Goal: Task Accomplishment & Management: Complete application form

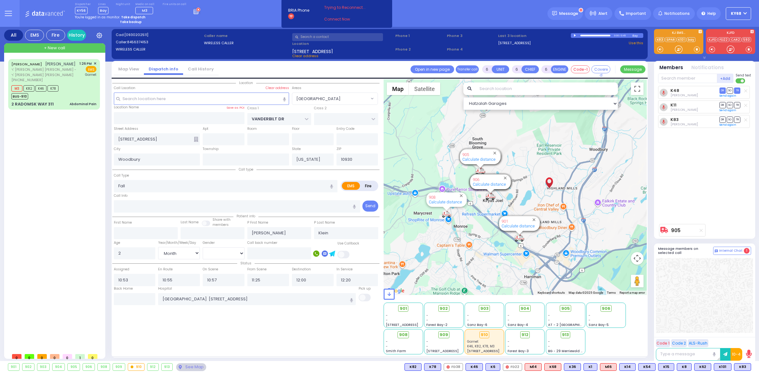
select select "HIGHLAND LAKE ESTATE"
select select "Month"
select select "[DEMOGRAPHIC_DATA]"
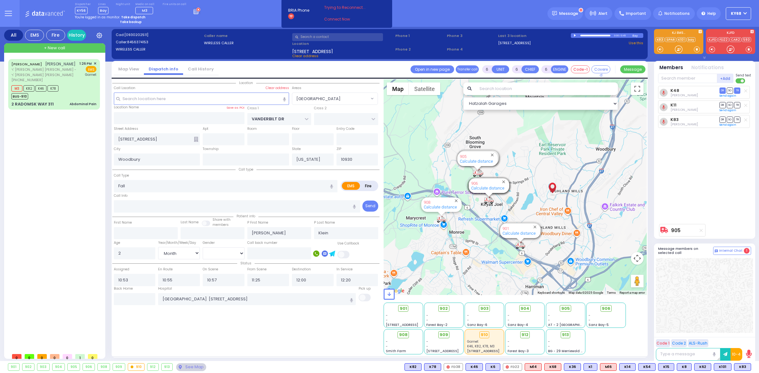
click at [98, 220] on div "YIDA JOEL DEUTSCH יודא יואל דייטש ר' יעקב חיים - ר' יצחק שלמה נאווי (917) 723-2…" at bounding box center [55, 204] width 94 height 291
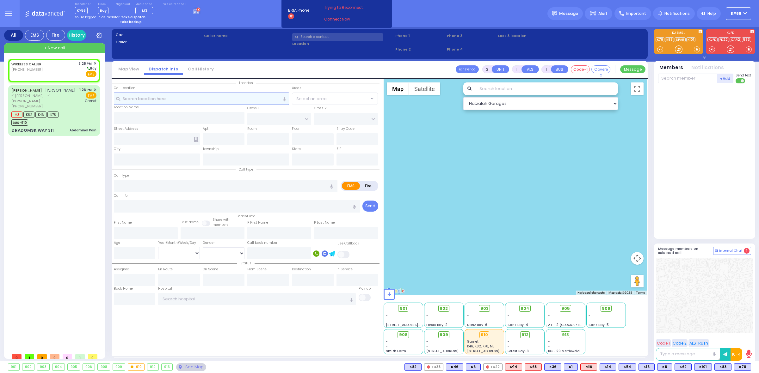
select select
radio input "true"
select select
type input "15:25"
select select "Hatzalah Garages"
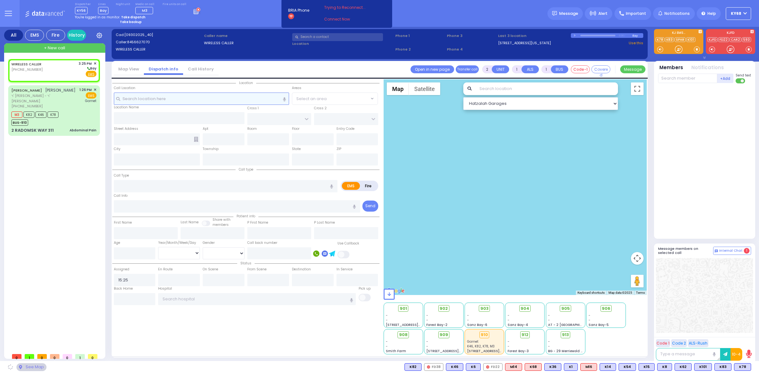
select select
radio input "true"
select select
select select "Hatzalah Garages"
click at [188, 71] on link "Call History" at bounding box center [200, 69] width 35 height 6
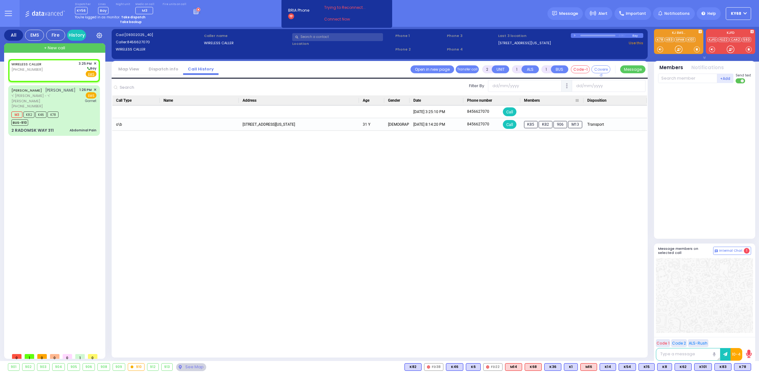
click at [583, 99] on div at bounding box center [583, 100] width 3 height 10
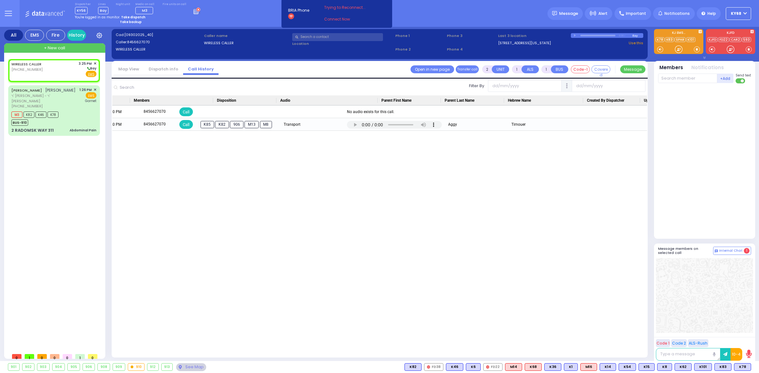
scroll to position [0, 440]
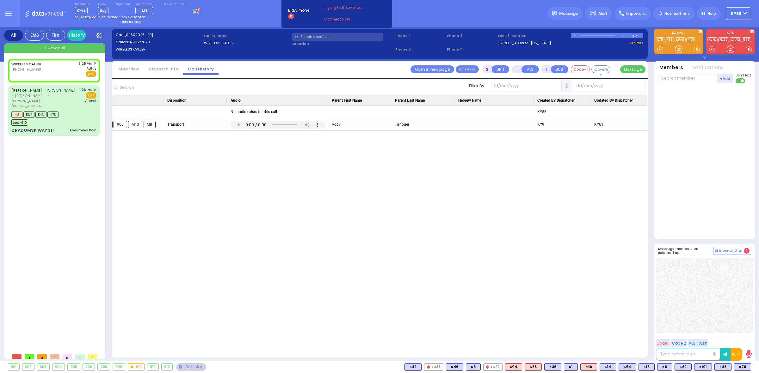
drag, startPoint x: 269, startPoint y: 180, endPoint x: 343, endPoint y: 175, distance: 74.5
click at [164, 71] on link "Dispatch info" at bounding box center [163, 69] width 39 height 6
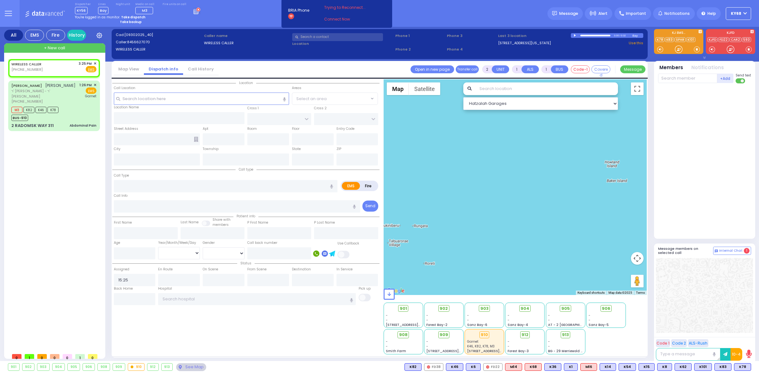
select select
radio input "true"
select select
select select "Hatzalah Garages"
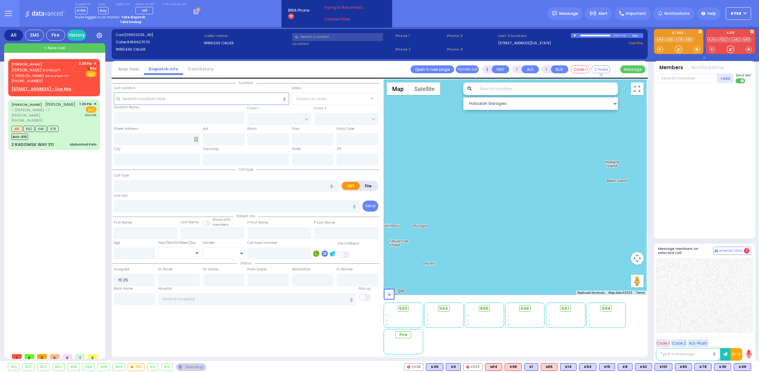
click at [251, 22] on div "Dispatcher KY56 shift has started. Are you ? Lines Bay" at bounding box center [379, 13] width 759 height 27
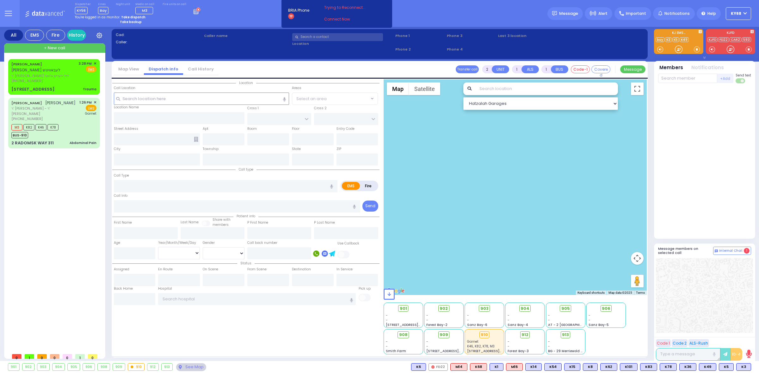
type input "0"
select select
type input "Trauma"
radio input "true"
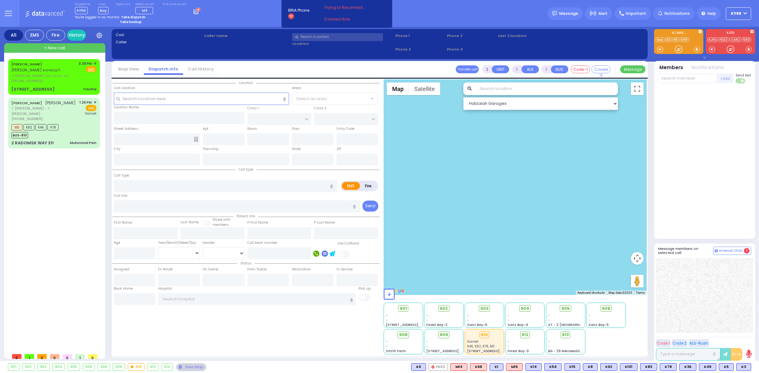
type input "[PERSON_NAME]"
select select
type input "15:28"
type input "15:30"
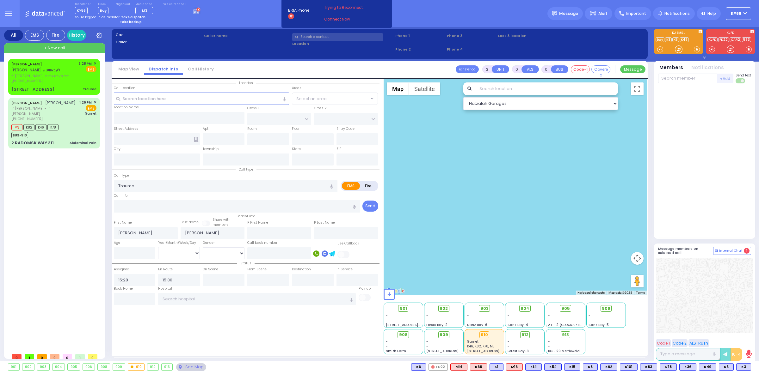
select select "Hatzalah Garages"
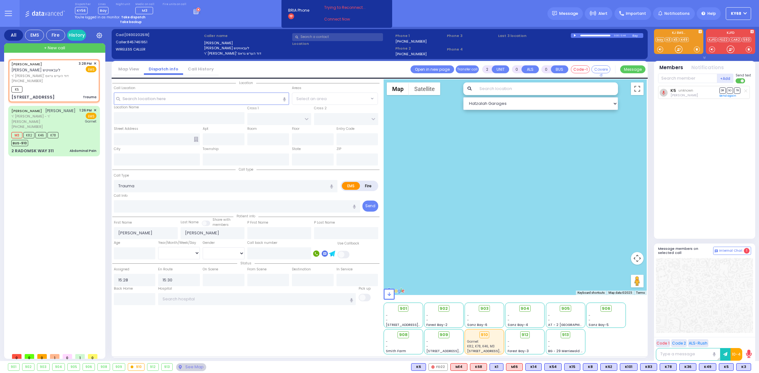
type input "SCHUNNEMUNK RD"
type input "3 LIZENSK BLVD"
type input "103"
type input "Monroe"
type input "[US_STATE]"
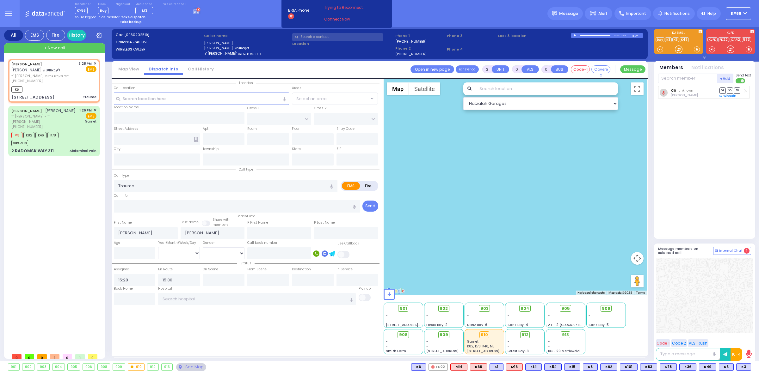
type input "10950"
select select "[GEOGRAPHIC_DATA]"
select select
radio input "true"
select select
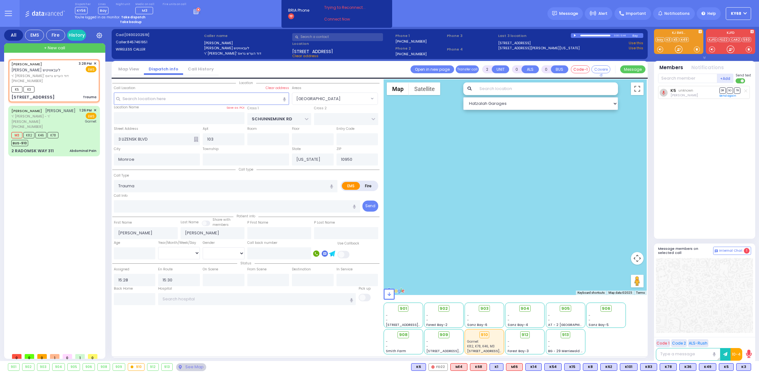
select select "Hatzalah Garages"
select select "MONROE VILLAGE"
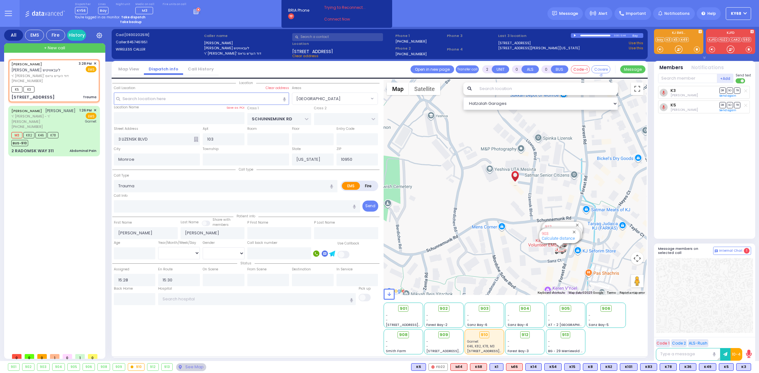
click at [237, 17] on div "Dispatcher KY56 shift has started. Are you ? [GEOGRAPHIC_DATA]" at bounding box center [379, 13] width 759 height 27
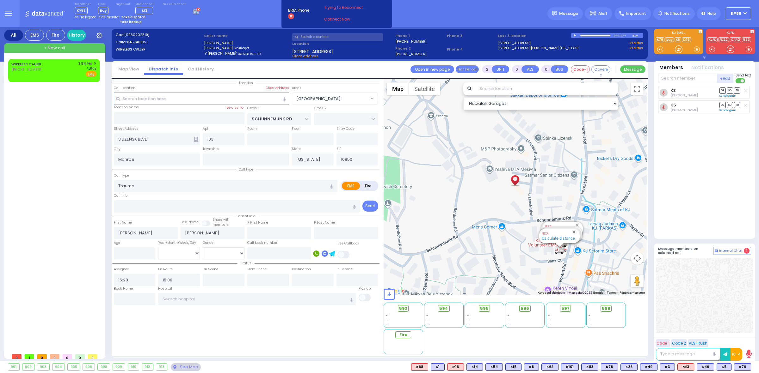
drag, startPoint x: 42, startPoint y: 105, endPoint x: 32, endPoint y: 100, distance: 11.9
click at [42, 106] on div "WIRELESS CALLER (845) 537-8675 3:54 PM ✕" at bounding box center [55, 204] width 94 height 291
click at [11, 61] on div "WIRELESS CALLER (845) 537-8675 3:54 PM ✕ Bay EMS" at bounding box center [53, 70] width 89 height 21
type input "1"
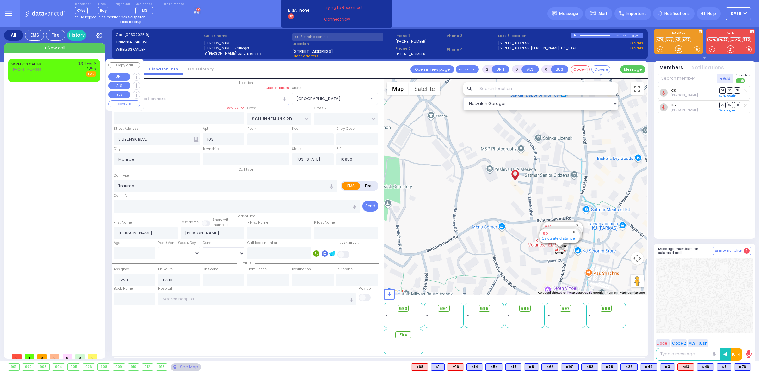
select select
radio input "true"
select select
type input "15:54"
select select "Hatzalah Garages"
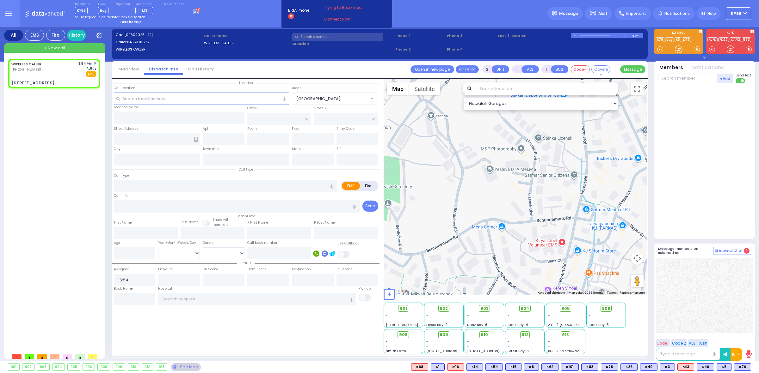
select select
radio input "true"
select select
select select "Hatzalah Garages"
type input "FILLMORE COURT"
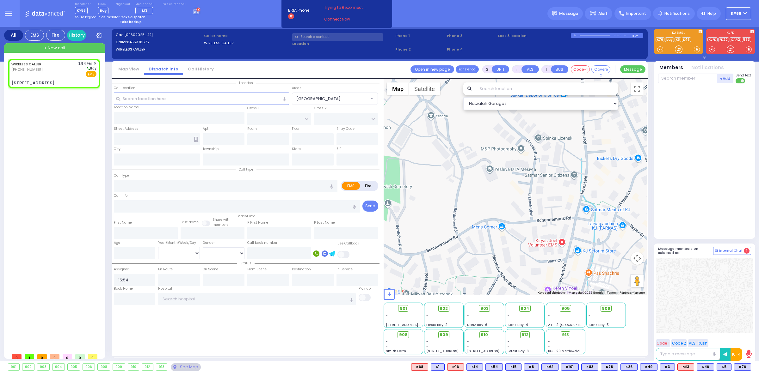
type input "6 Kalev Way"
type input "Monroe"
type input "New York"
type input "10950"
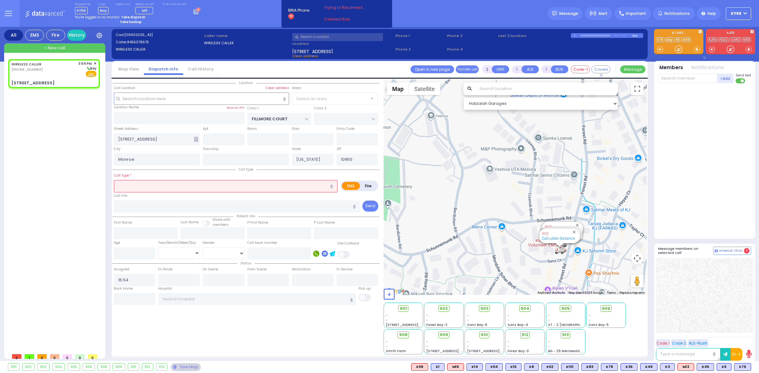
select select "SECTION 2"
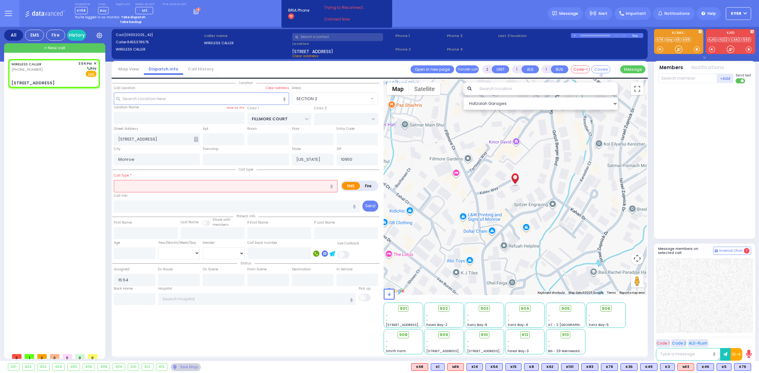
select select
radio input "true"
select select
select select "Hatzalah Garages"
type input "201"
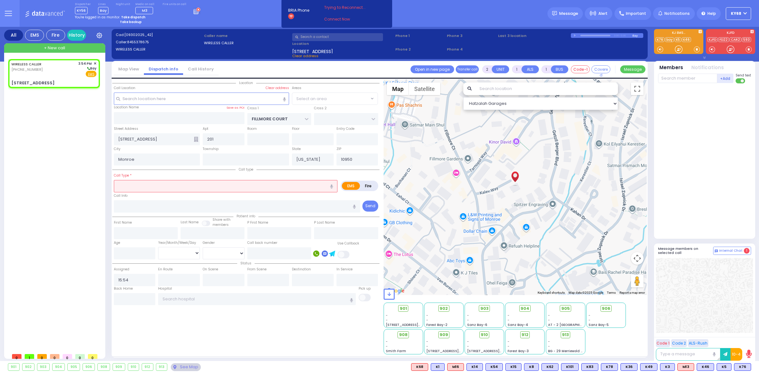
select select "SECTION 2"
select select
radio input "true"
select select
select select "Hatzalah Garages"
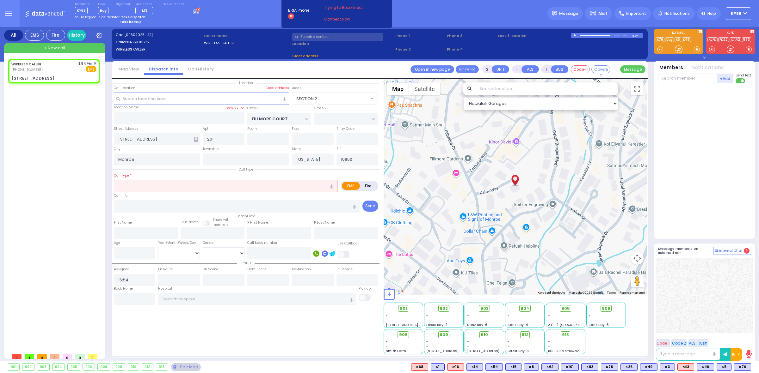
select select "SECTION 2"
select select
type input "tra"
radio input "true"
select select
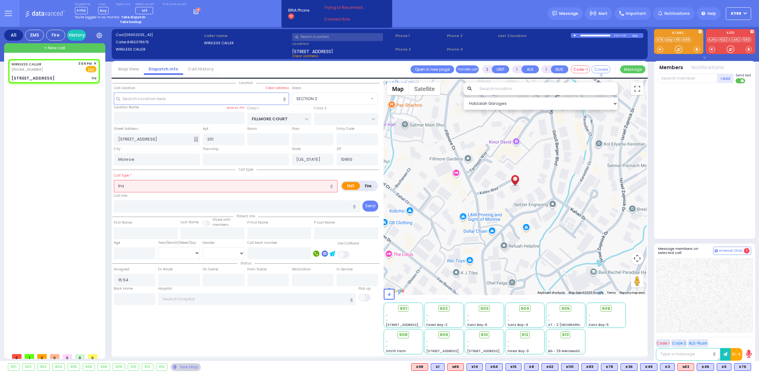
select select "Hatzalah Garages"
select select "SECTION 2"
select select
type input "Trauma - Bleeding"
radio input "true"
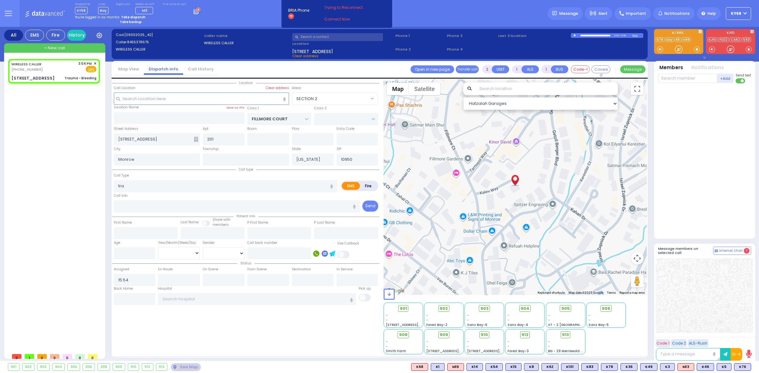
select select
select select "Hatzalah Garages"
select select "SECTION 2"
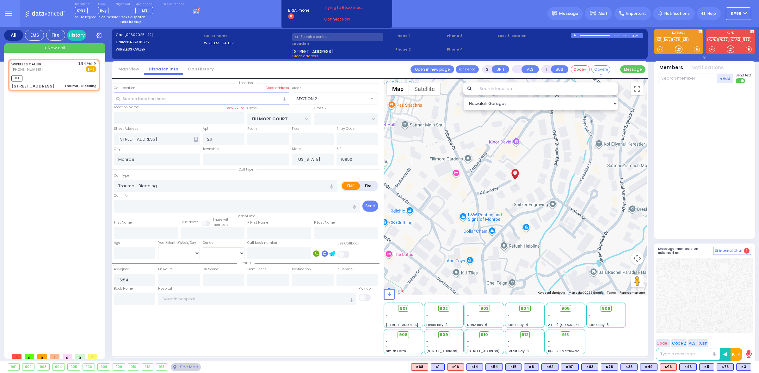
select select
radio input "true"
select select
type input "15:56"
select select "Hatzalah Garages"
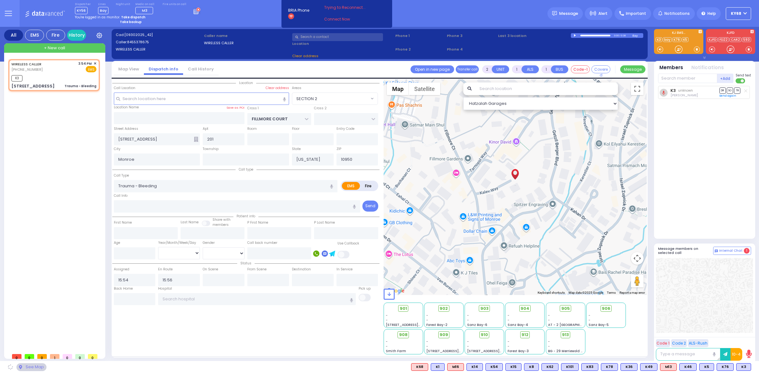
select select
radio input "true"
select select
select select "Hatzalah Garages"
select select
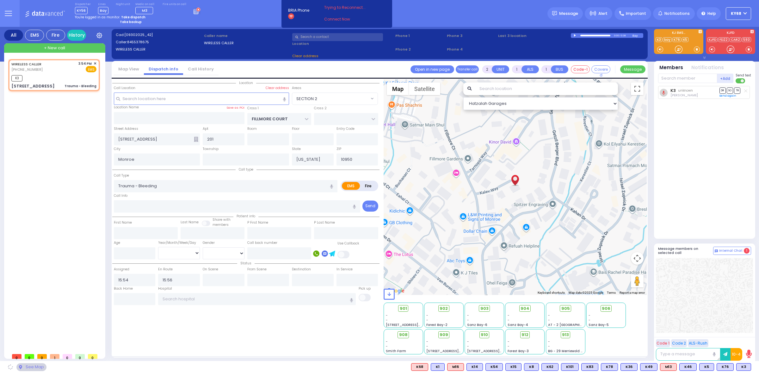
radio input "true"
select select
select select "Hatzalah Garages"
select select "SECTION 2"
select select
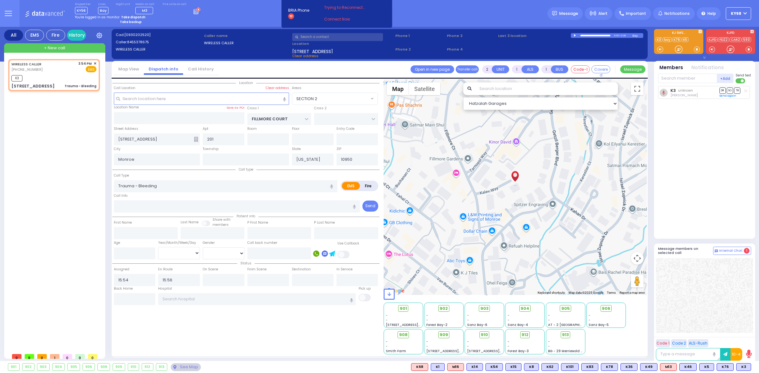
radio input "true"
select select
select select "Hatzalah Garages"
select select "SECTION 2"
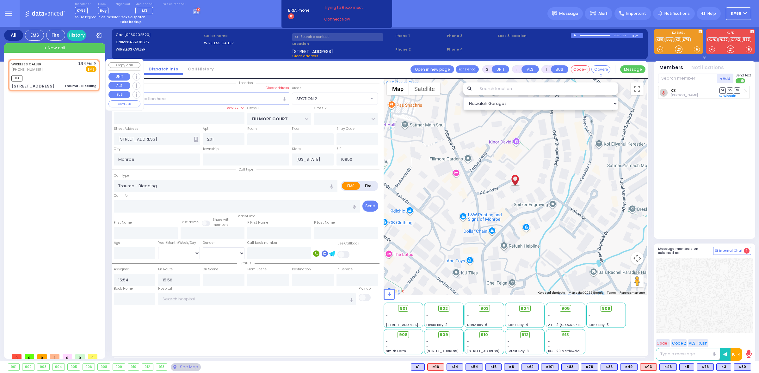
click at [75, 85] on div "Trauma - Bleeding" at bounding box center [80, 86] width 32 height 5
select select
radio input "true"
select select
click at [75, 85] on div "Trauma - Bleeding" at bounding box center [80, 86] width 32 height 5
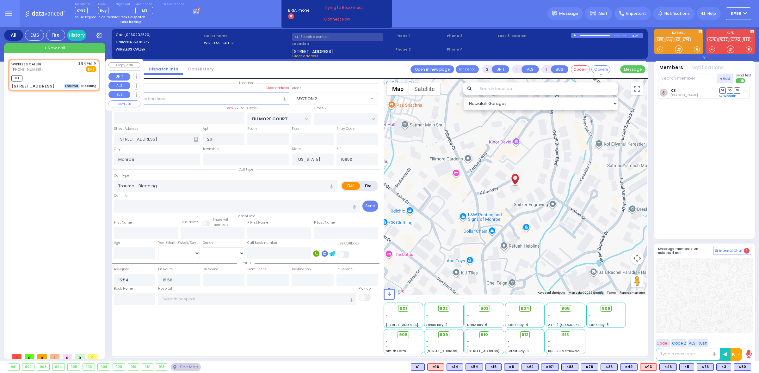
select select "Hatzalah Garages"
select select
radio input "true"
select select
select select "Hatzalah Garages"
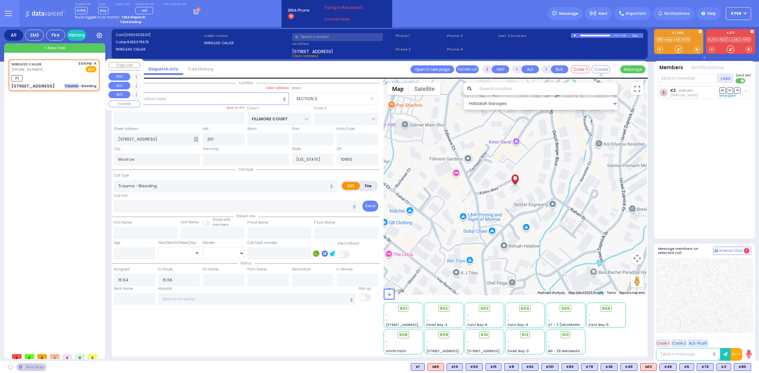
select select "SECTION 2"
drag, startPoint x: 75, startPoint y: 85, endPoint x: 212, endPoint y: 324, distance: 275.7
click at [212, 324] on div "Location All areas" at bounding box center [245, 216] width 267 height 275
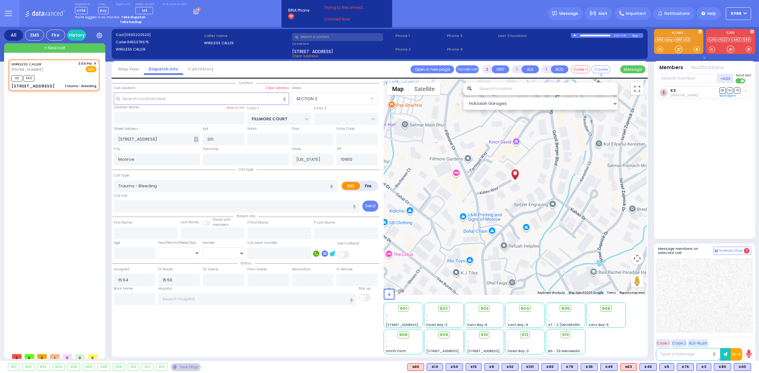
select select
radio input "true"
select select
select select "Hatzalah Garages"
select select "SECTION 2"
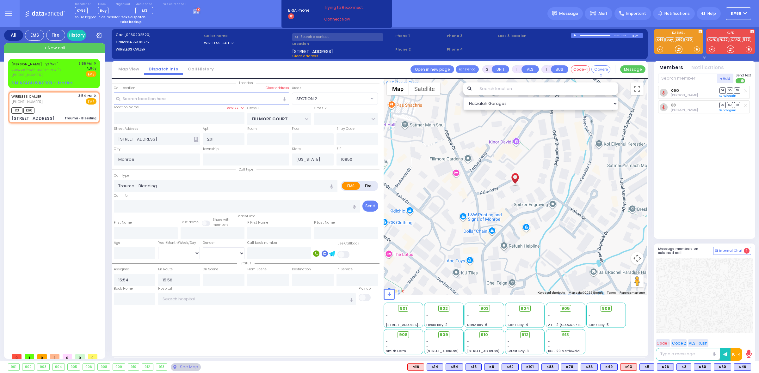
click at [3, 76] on div "All EMS Fire History Settings That will affect to all users K3" at bounding box center [379, 195] width 759 height 337
click at [27, 63] on link "JOEL KATZ" at bounding box center [26, 64] width 31 height 5
select select
type input "dislocation"
radio input "true"
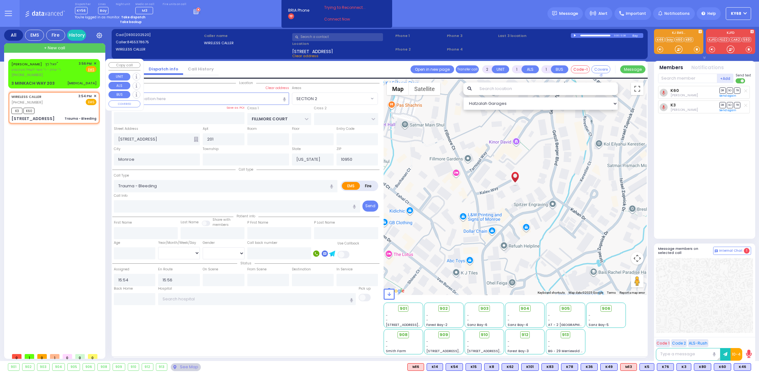
type input "JOEL"
type input "KATZ"
select select
type input "15:56"
select select "Hatzalah Garages"
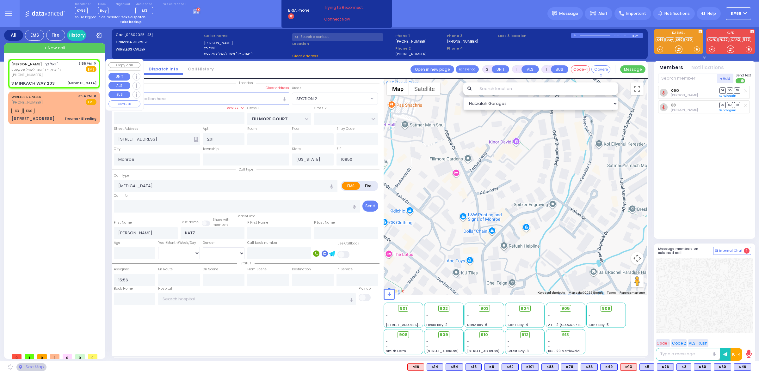
type input "AMSTERDAM WAY"
type input "BAKERTOWN RD"
type input "3 MINKACH WAY"
type input "203"
type input "Kiryas Joel"
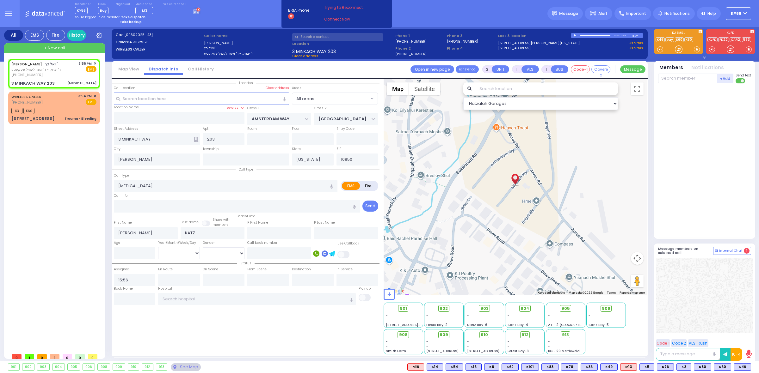
click at [575, 35] on div at bounding box center [575, 35] width 3 height 3
click at [714, 163] on div at bounding box center [705, 160] width 94 height 148
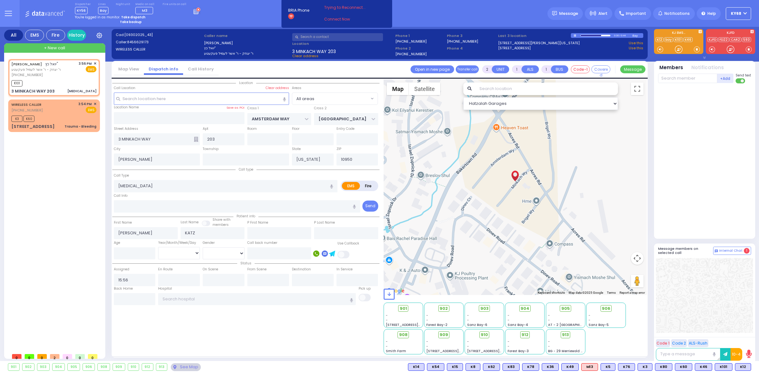
select select
radio input "true"
select select
type input "15:58"
select select "Hatzalah Garages"
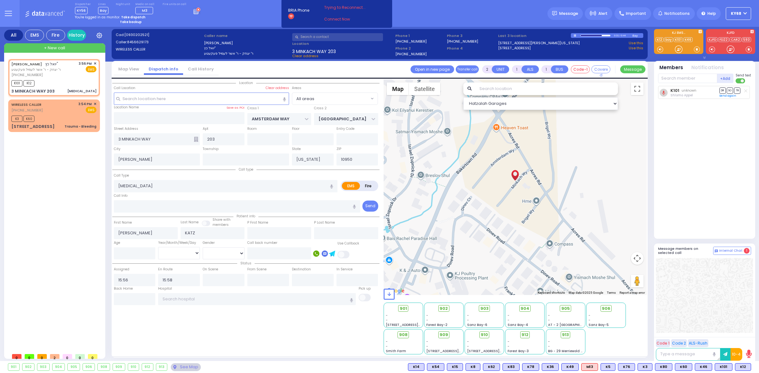
select select
radio input "true"
select select
select select "Hatzalah Garages"
drag, startPoint x: 13, startPoint y: 13, endPoint x: 41, endPoint y: 42, distance: 40.7
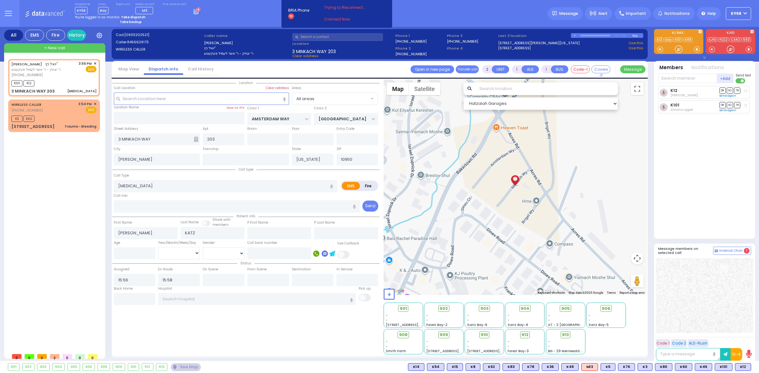
click at [13, 13] on button at bounding box center [8, 13] width 23 height 27
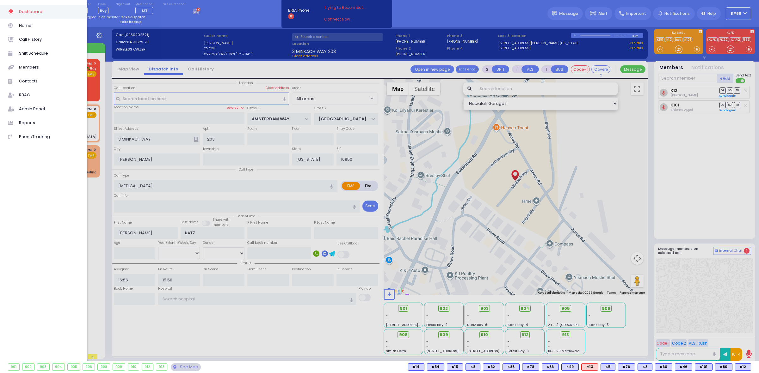
click at [241, 27] on div at bounding box center [379, 186] width 759 height 373
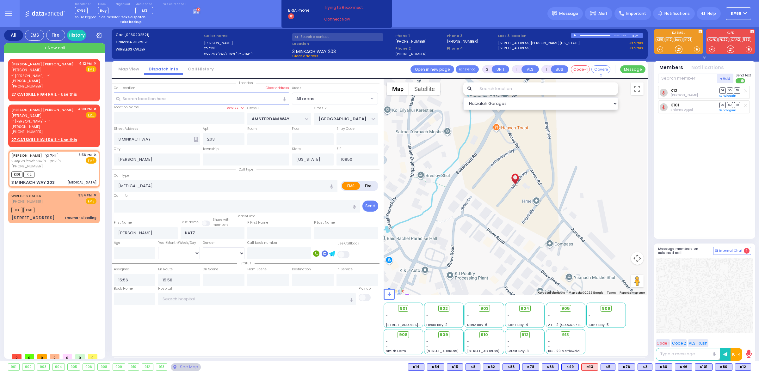
click at [244, 322] on div "Location All areas" at bounding box center [245, 216] width 267 height 275
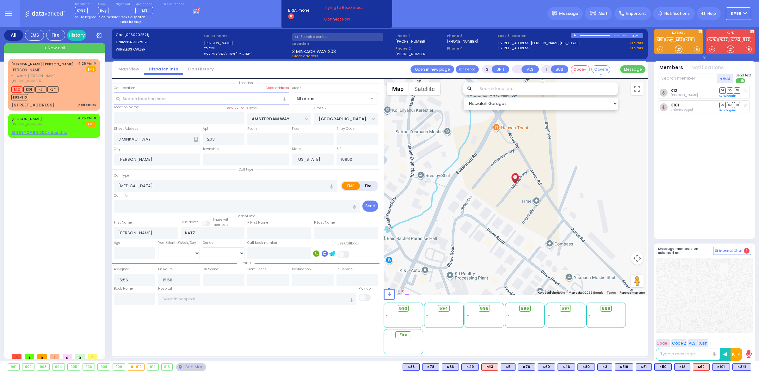
click at [364, 372] on div "901 902 903 904 905 906" at bounding box center [379, 367] width 759 height 12
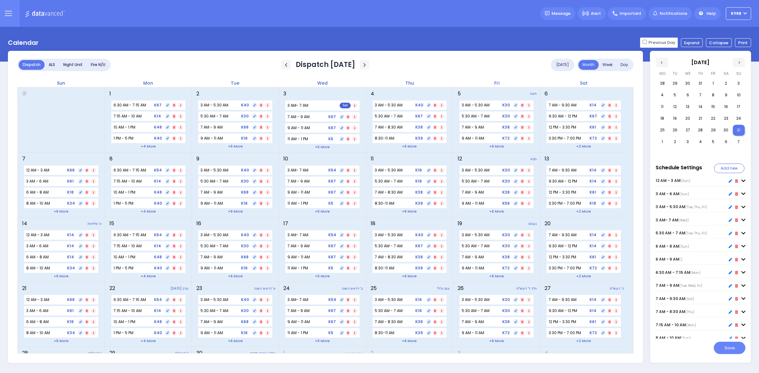
click at [331, 32] on div "just took the line & start dispatching. You will be logged out in BRIA Phone He…" at bounding box center [289, 13] width 87 height 41
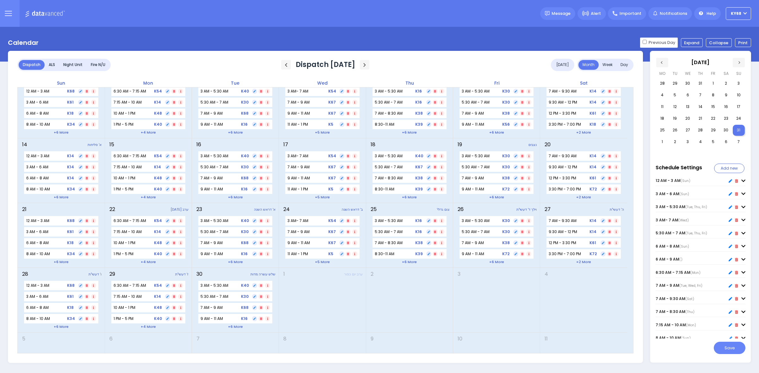
scroll to position [80, 0]
click at [69, 64] on div "Night Unit" at bounding box center [73, 65] width 28 height 10
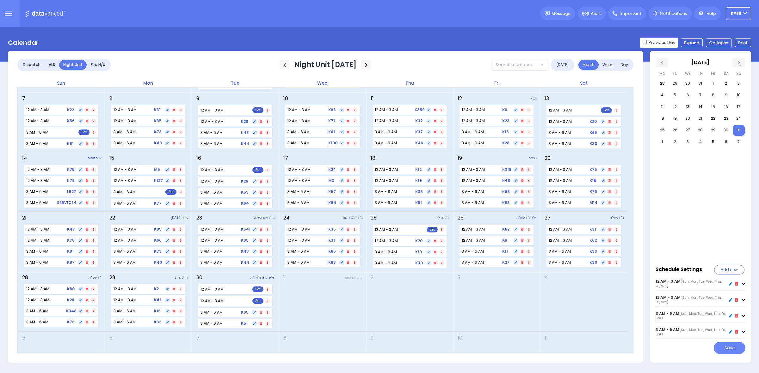
scroll to position [0, 0]
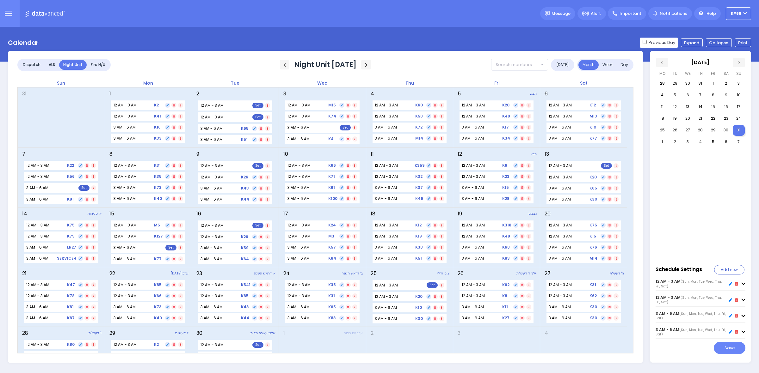
click at [220, 54] on div "Night Unit September 2025 today month week day Sun Mon Tue Wed Thu Fri Sat 31 1…" at bounding box center [325, 207] width 635 height 312
click at [281, 66] on span "button" at bounding box center [284, 65] width 6 height 6
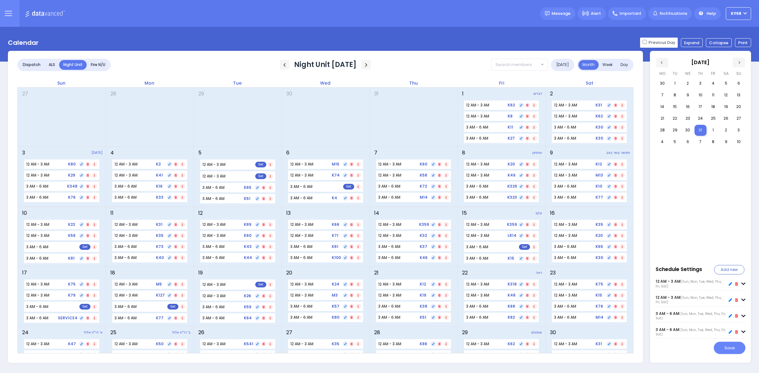
click at [281, 67] on div "Night Unit August 2025" at bounding box center [325, 64] width 91 height 9
click at [281, 65] on span "button" at bounding box center [284, 65] width 6 height 6
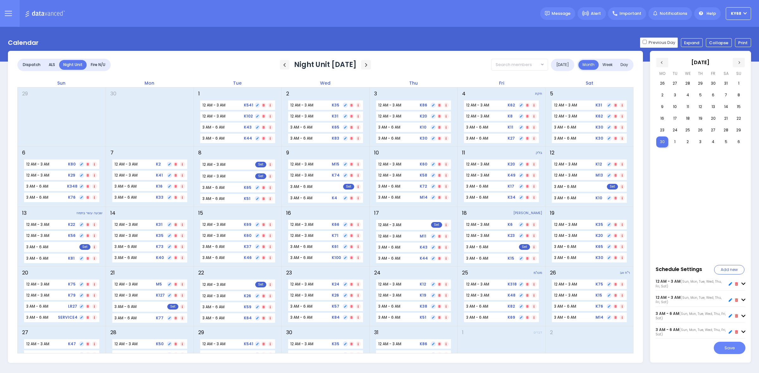
click at [494, 324] on div "25 מטו"מ 12 AM - 3 AM 12:00 AM - 3:00 AM K318 12 AM - 3 AM 12:00 AM - 3:00 AM K…" at bounding box center [501, 296] width 88 height 59
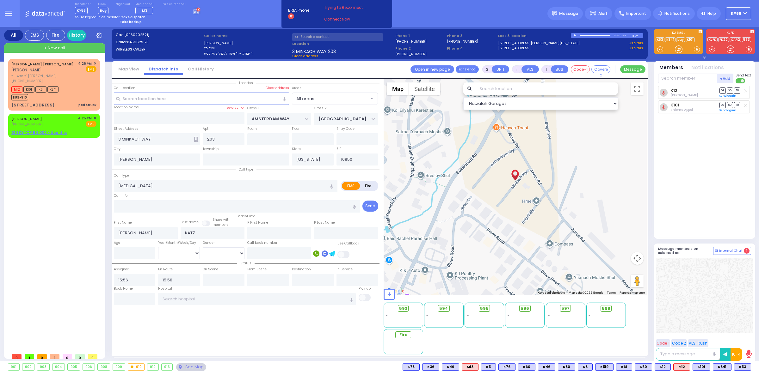
select select
click at [245, 336] on div "Location All areas" at bounding box center [245, 216] width 267 height 275
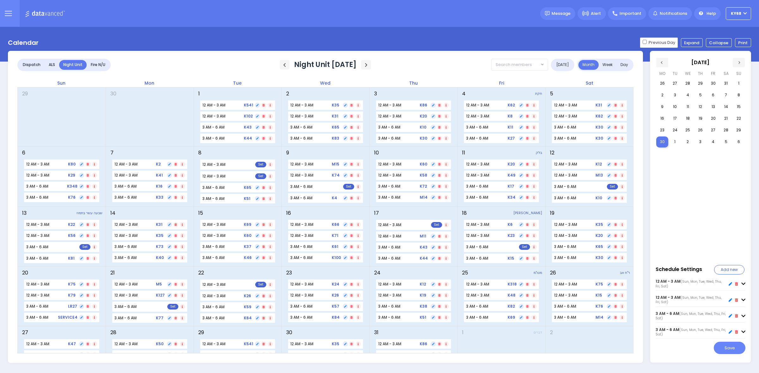
select select
click at [386, 49] on div "Calendar Previous Day Expand Collapse Print Dispatch ALS Night Unit Fire N/U 02…" at bounding box center [379, 201] width 759 height 326
click at [0, 14] on button at bounding box center [8, 13] width 23 height 27
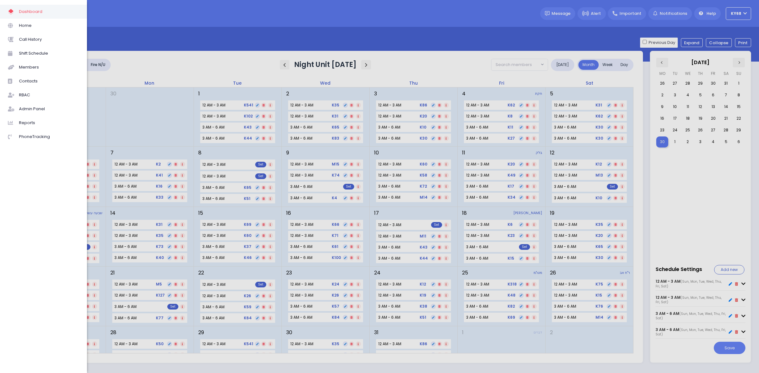
click at [224, 18] on div at bounding box center [379, 186] width 759 height 373
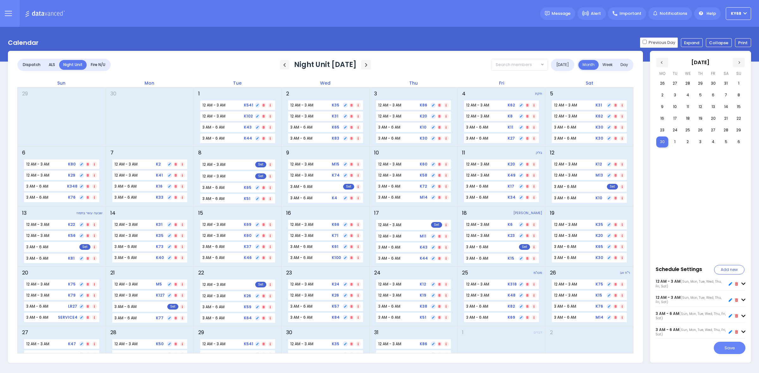
click at [17, 10] on button at bounding box center [8, 13] width 23 height 27
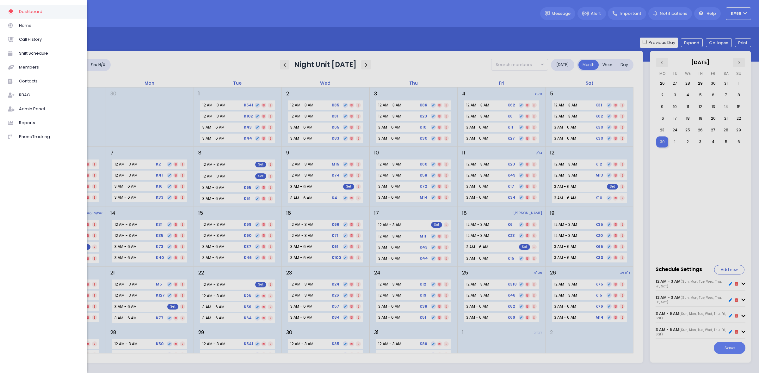
click at [211, 54] on div at bounding box center [379, 186] width 759 height 373
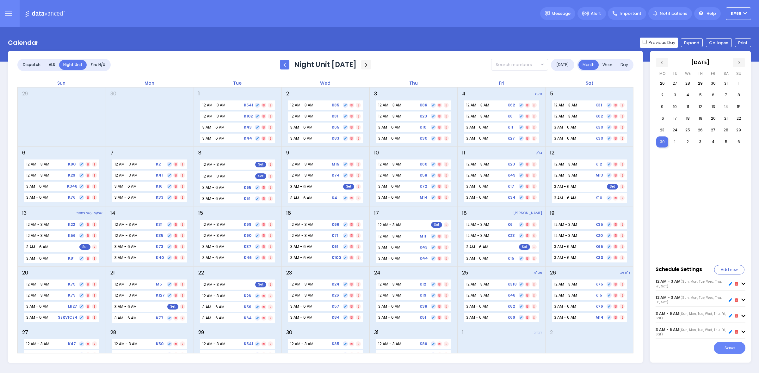
click at [282, 65] on span "button" at bounding box center [284, 65] width 6 height 6
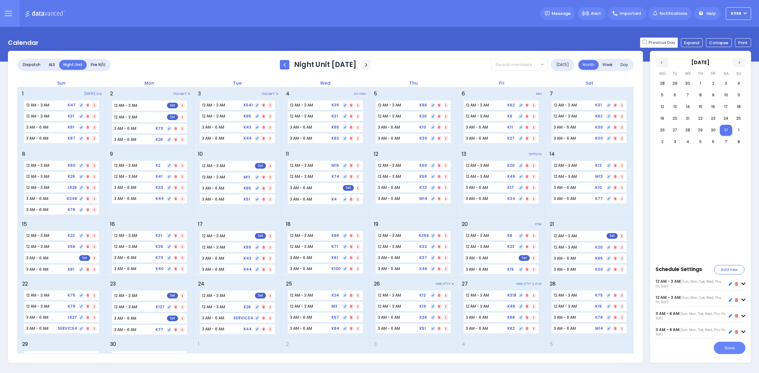
click at [282, 65] on button "button" at bounding box center [285, 64] width 10 height 9
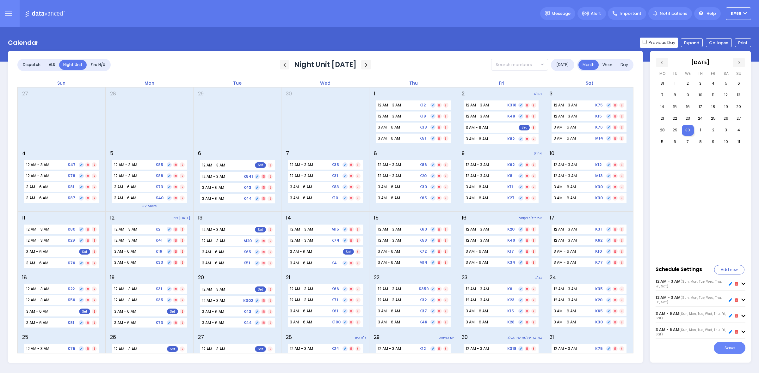
click at [402, 23] on div "Dispatcher ?" at bounding box center [379, 13] width 759 height 27
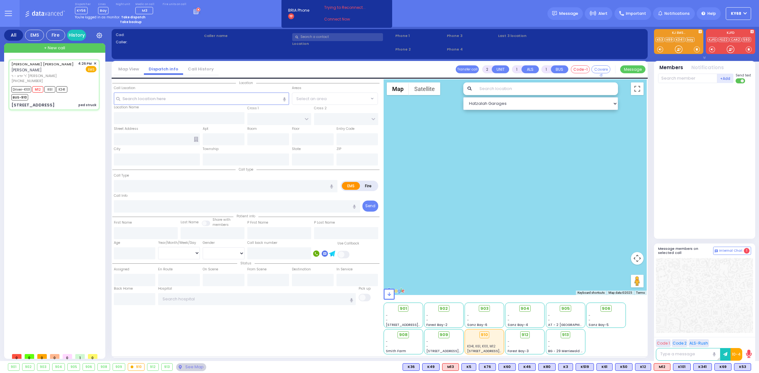
type input "6"
select select
type input "ped struck"
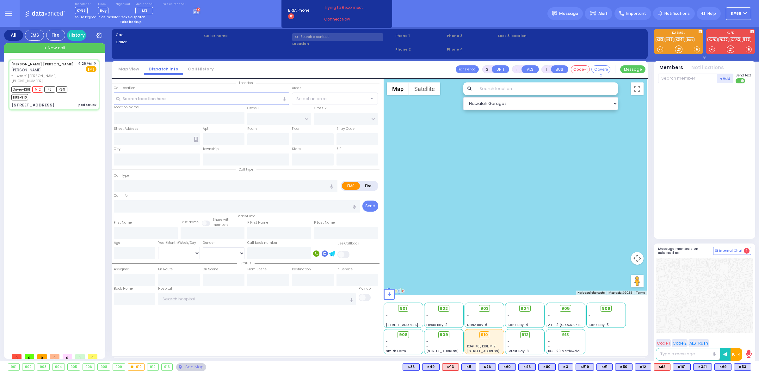
radio input "true"
type input "AVRUM CHAIM D."
type input "STAUBER"
type input "Shulem"
type input "Sofer"
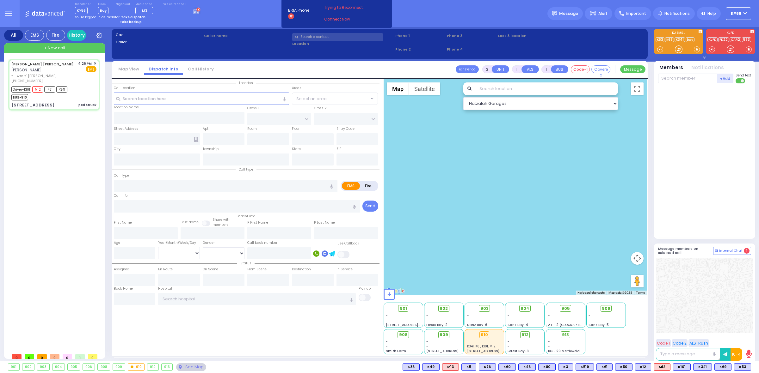
type input "7"
select select "Year"
select select "[DEMOGRAPHIC_DATA]"
type input "16:26"
type input "16:27"
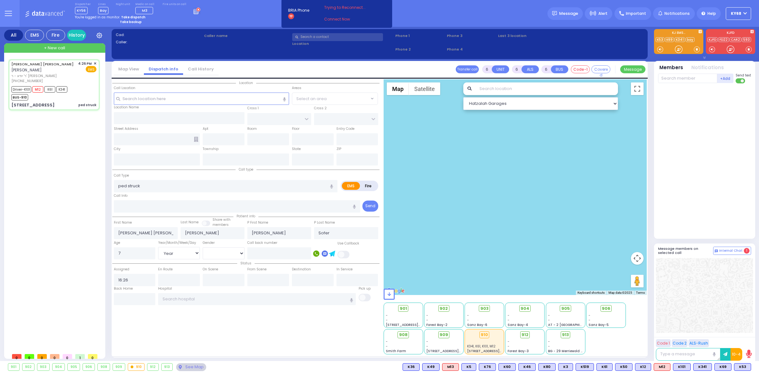
type input "16:28"
type input "16:45"
type input "16:50"
type input "16:55"
type input "DINEV RD"
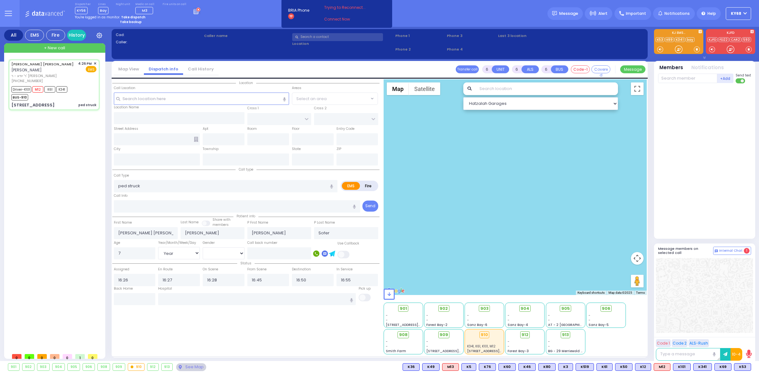
type input "ACRES RD"
type input "6 AMSTERDAM WAY"
type input "104"
type input "Monroe"
type input "New York"
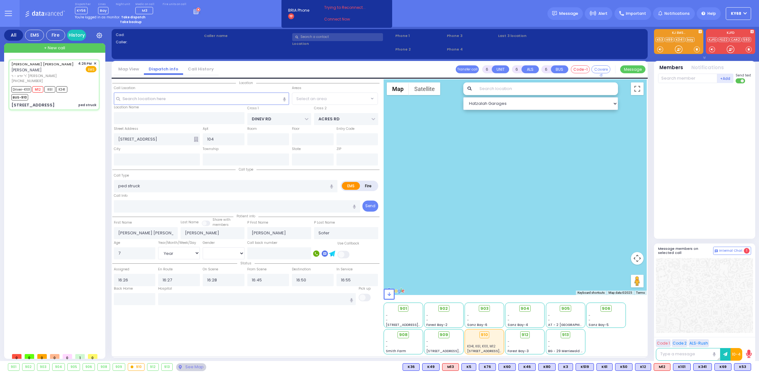
type input "10950"
select select "BEIRECH MOSHE"
select select "Hatzalah Garages"
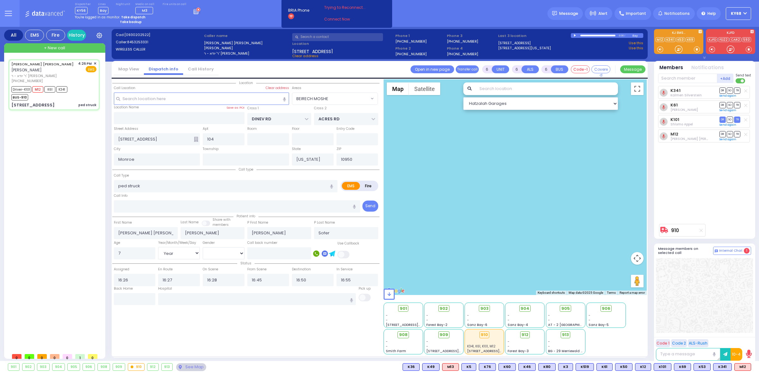
select select
radio input "true"
select select "Year"
select select "[DEMOGRAPHIC_DATA]"
select select "BEIRECH MOSHE"
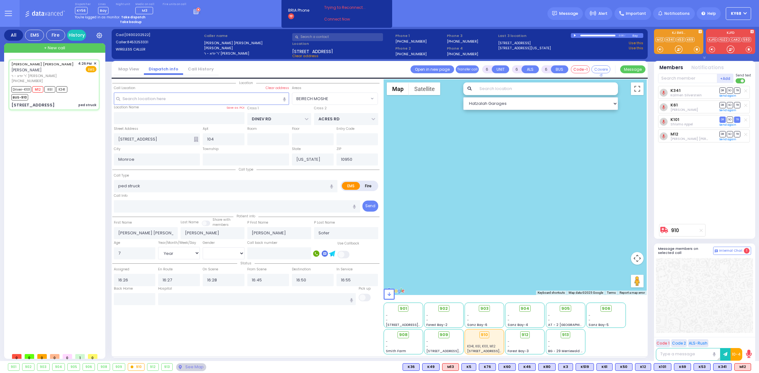
select select "Hatzalah Garages"
select select
radio input "true"
select select "Year"
select select "[DEMOGRAPHIC_DATA]"
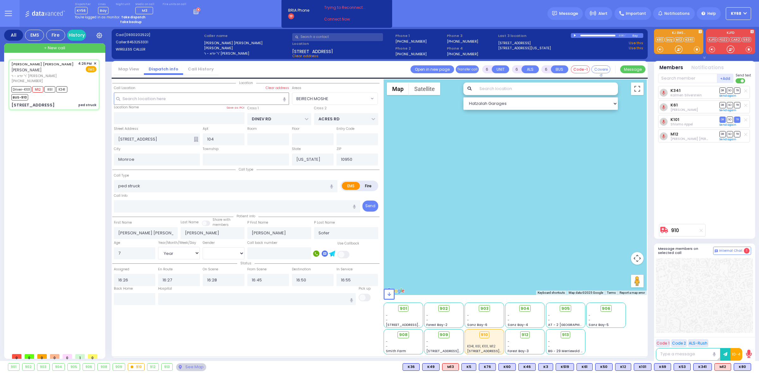
type input "ECHC 49 Forest Rd Monroe"
select select "BEIRECH MOSHE"
select select "Hatzalah Garages"
select select
radio input "true"
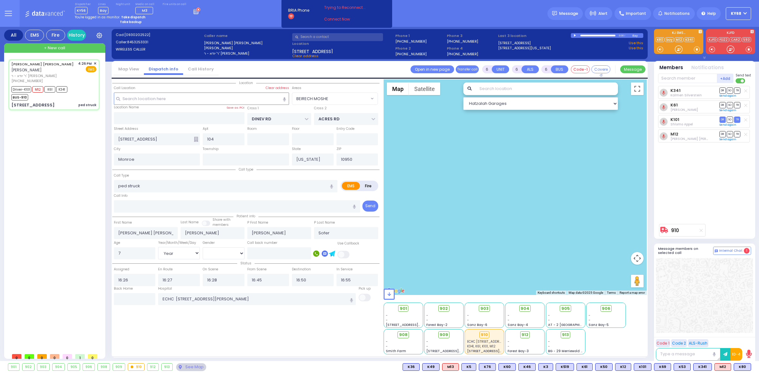
select select "Year"
select select "[DEMOGRAPHIC_DATA]"
radio input "true"
select select "Year"
select select "[DEMOGRAPHIC_DATA]"
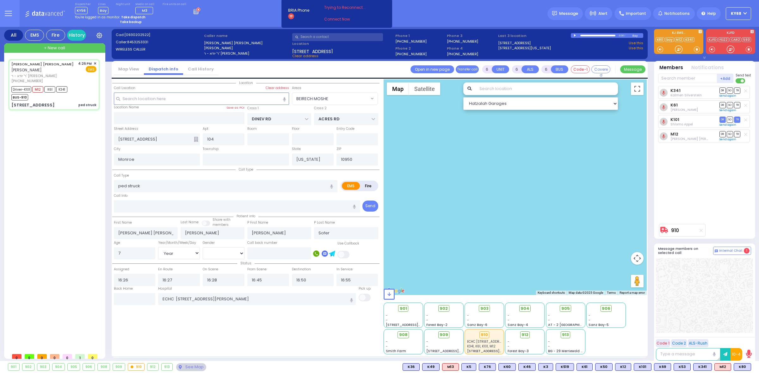
select select "BEIRECH MOSHE"
select select "Hatzalah Garages"
select select
radio input "true"
select select "Year"
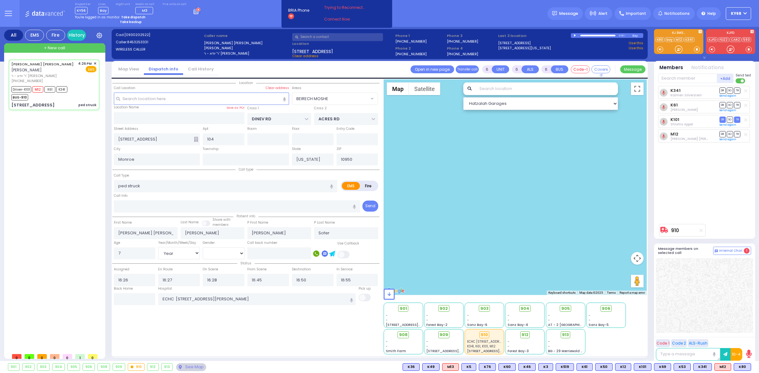
select select "[DEMOGRAPHIC_DATA]"
select select "BEIRECH MOSHE"
select select "Hatzalah Garages"
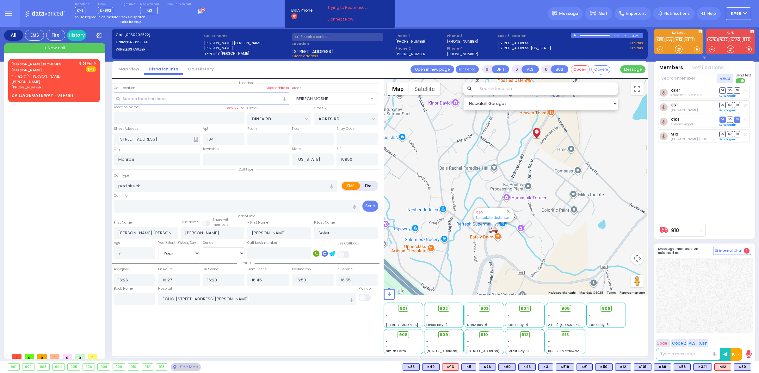
click at [449, 24] on div "Dispatcher KY9 shift has started. Are you ? Lines D-802" at bounding box center [379, 13] width 759 height 27
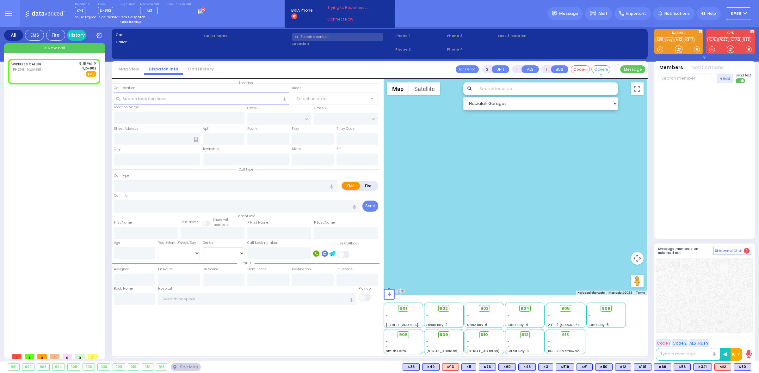
select select
radio input "true"
select select
type input "17:18"
select select "Hatzalah Garages"
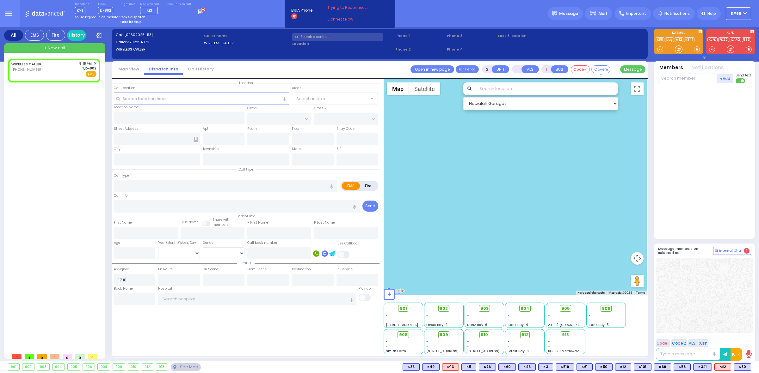
select select
radio input "true"
select select
select select "Hatzalah Garages"
select select
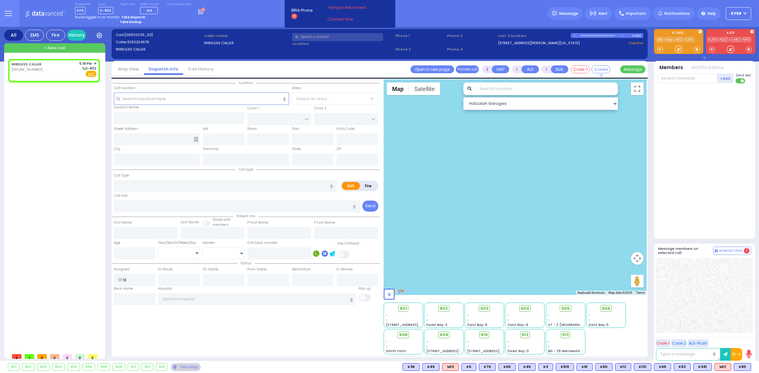
radio input "true"
select select
select select "Hatzalah Garages"
